Goal: Task Accomplishment & Management: Manage account settings

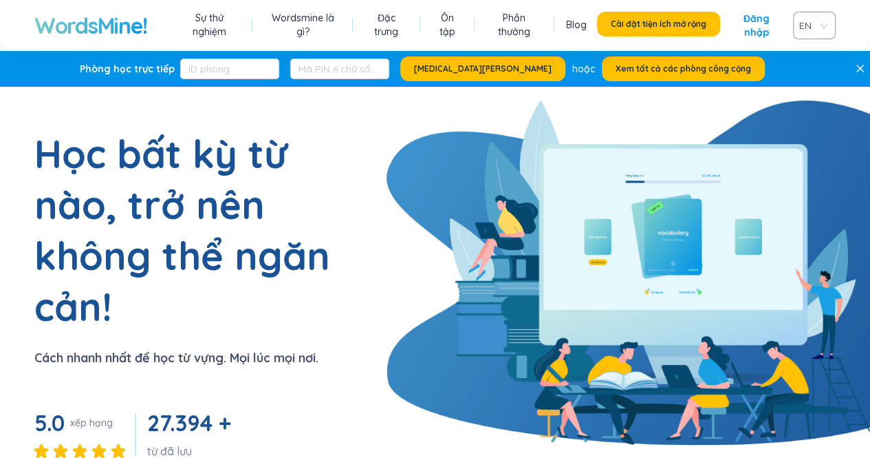
click at [755, 31] on font "Đăng nhập" at bounding box center [757, 25] width 26 height 26
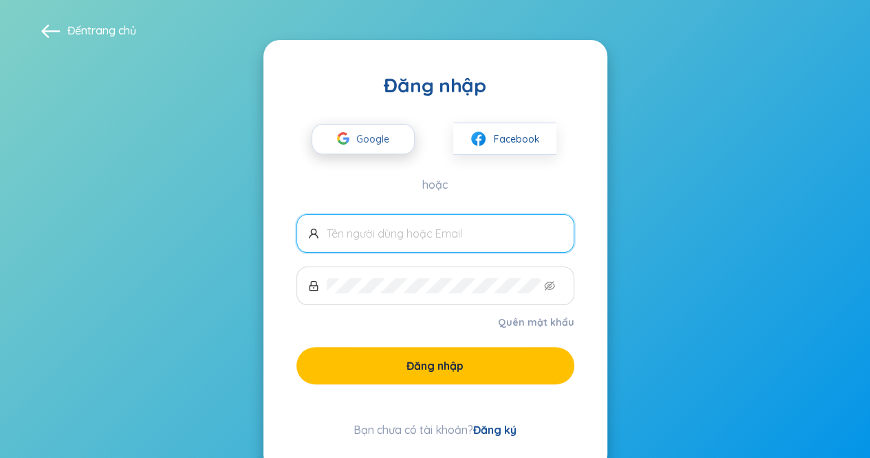
click at [392, 147] on span "Google" at bounding box center [376, 139] width 40 height 29
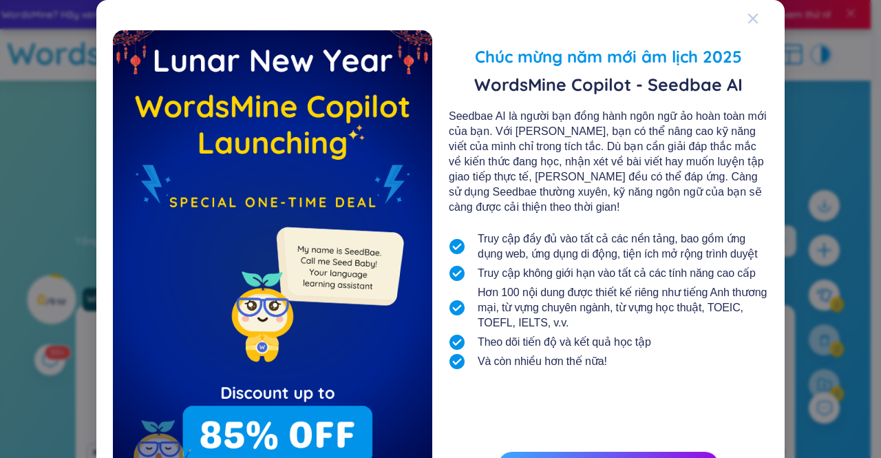
click at [748, 18] on icon "Đóng" at bounding box center [753, 19] width 10 height 10
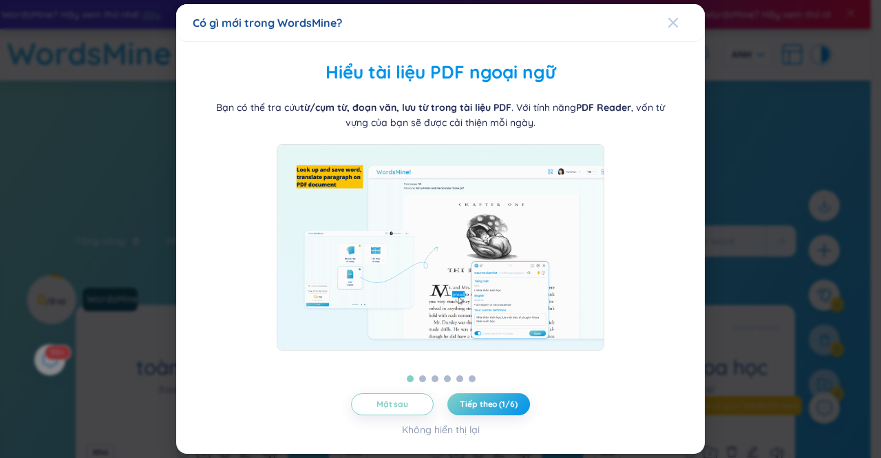
click at [674, 26] on icon "Đóng" at bounding box center [672, 22] width 11 height 11
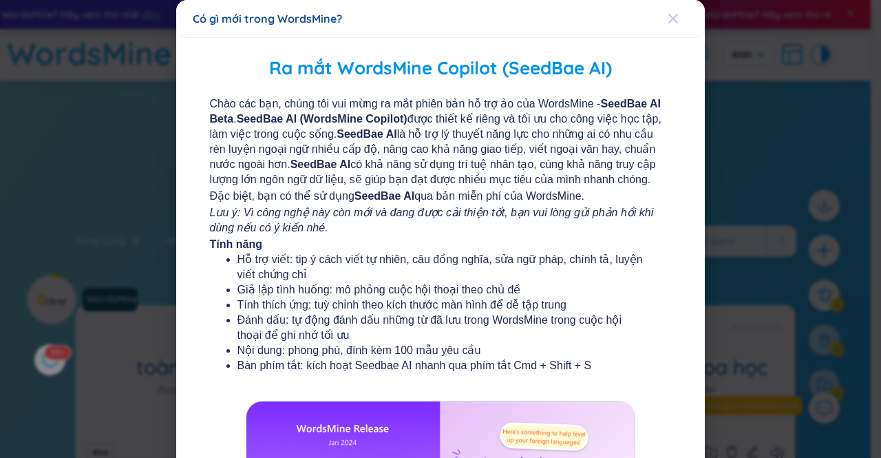
click at [667, 17] on icon "Đóng" at bounding box center [672, 18] width 11 height 11
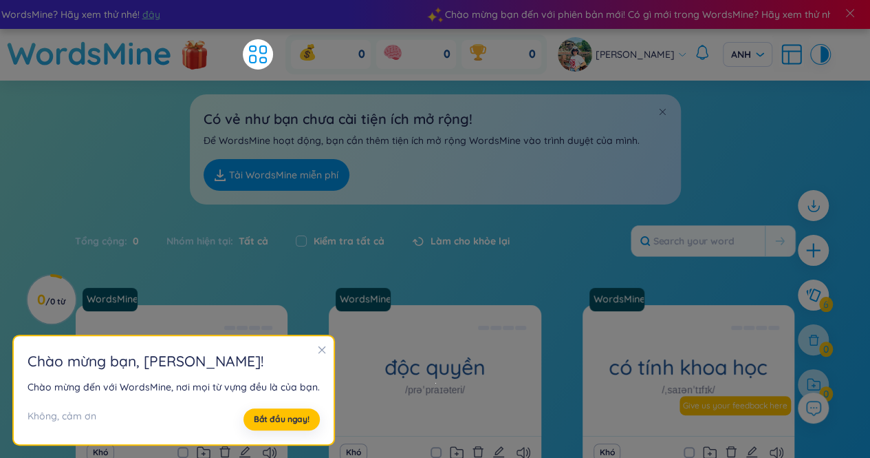
click at [319, 348] on icon "đóng" at bounding box center [322, 350] width 10 height 10
